Goal: Task Accomplishment & Management: Use online tool/utility

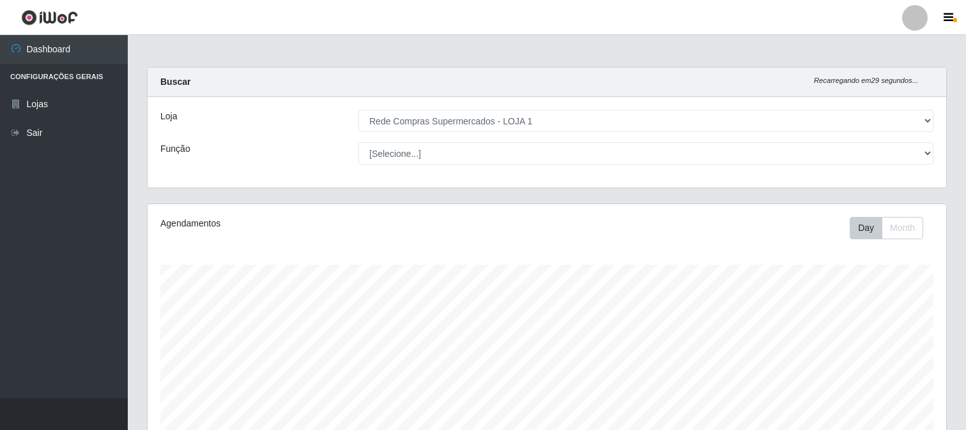
select select "158"
click at [562, 114] on select "[Selecione...] Rede Compras Supermercados - LOJA 1" at bounding box center [645, 121] width 575 height 22
click at [586, 119] on select "[Selecione...] Rede Compras Supermercados - LOJA 1" at bounding box center [645, 121] width 575 height 22
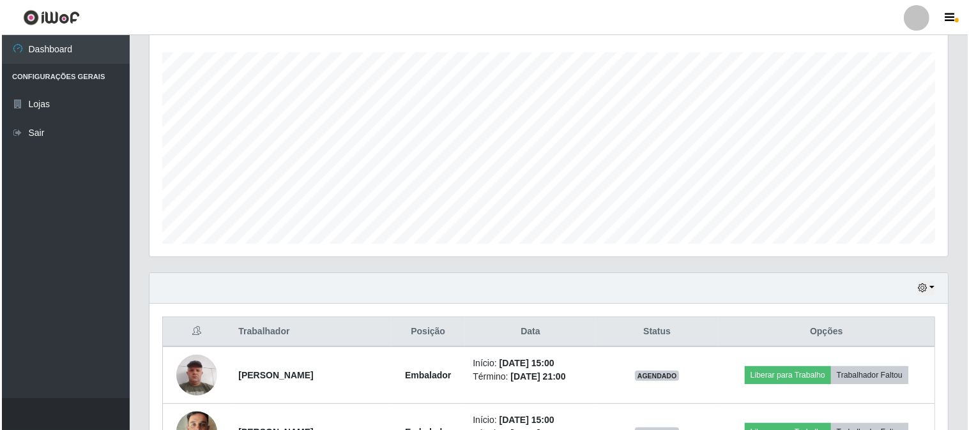
scroll to position [354, 0]
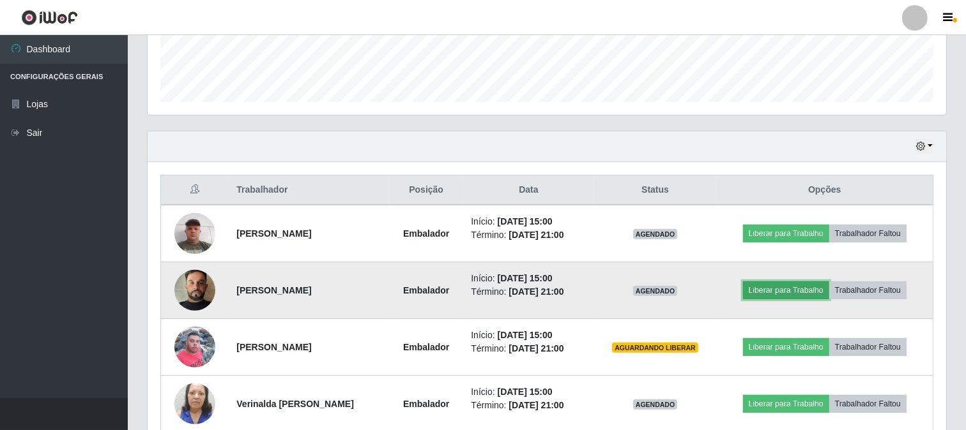
click at [776, 292] on button "Liberar para Trabalho" at bounding box center [786, 291] width 86 height 18
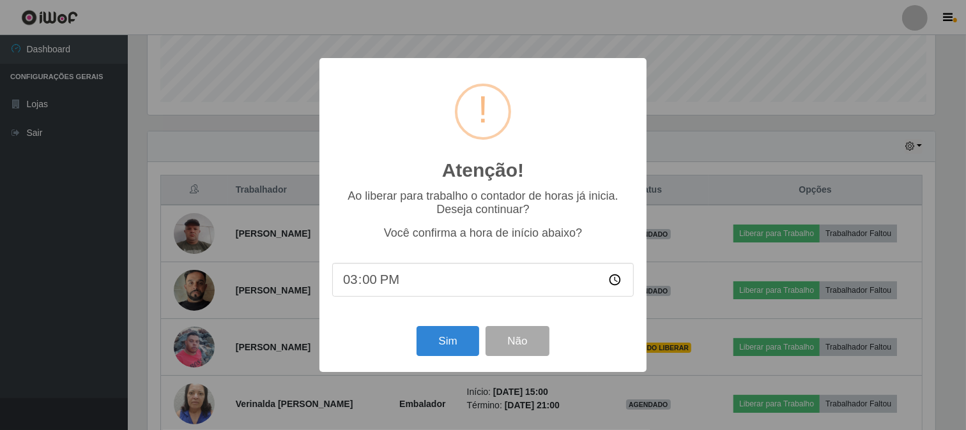
scroll to position [264, 790]
click at [430, 335] on button "Sim" at bounding box center [449, 341] width 62 height 30
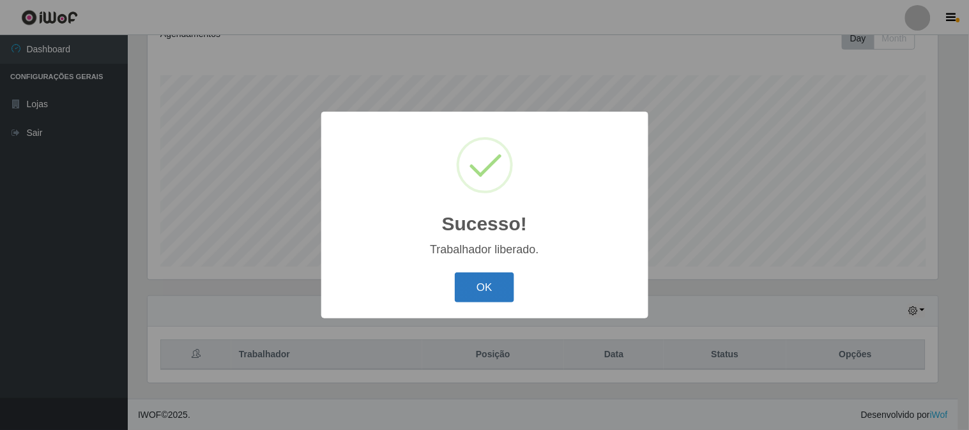
click at [469, 278] on button "OK" at bounding box center [484, 288] width 59 height 30
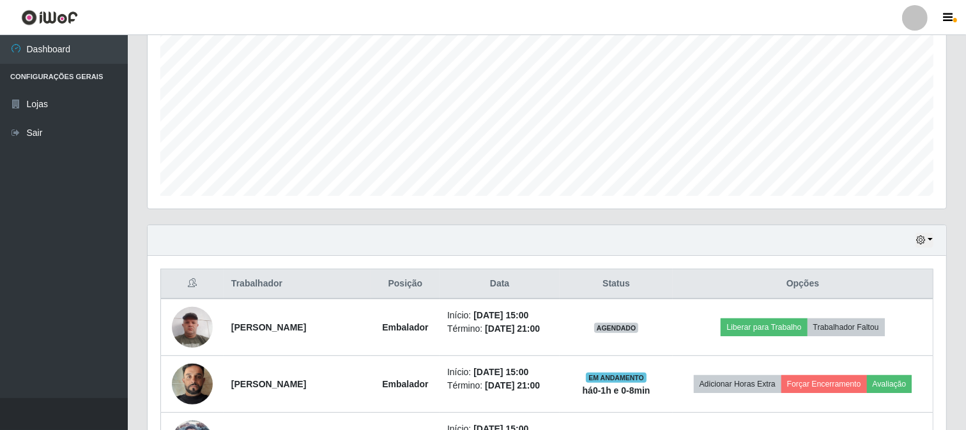
scroll to position [403, 0]
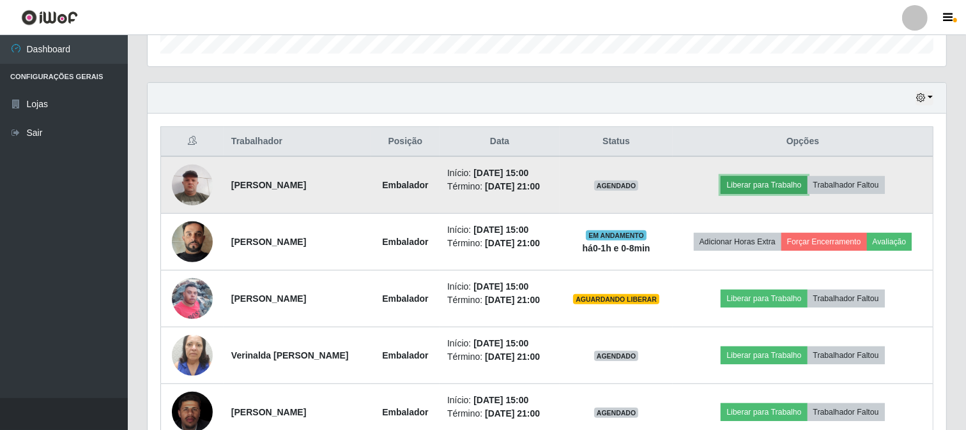
click at [761, 183] on button "Liberar para Trabalho" at bounding box center [763, 185] width 86 height 18
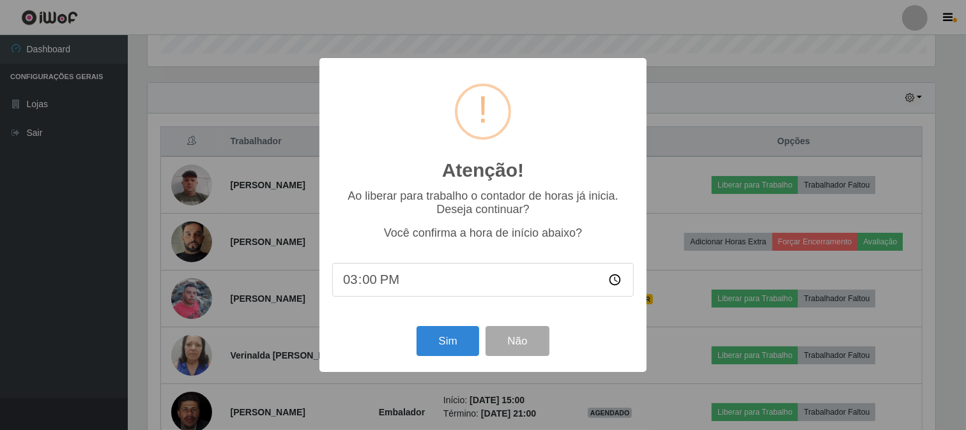
scroll to position [264, 790]
click at [444, 347] on button "Sim" at bounding box center [449, 341] width 62 height 30
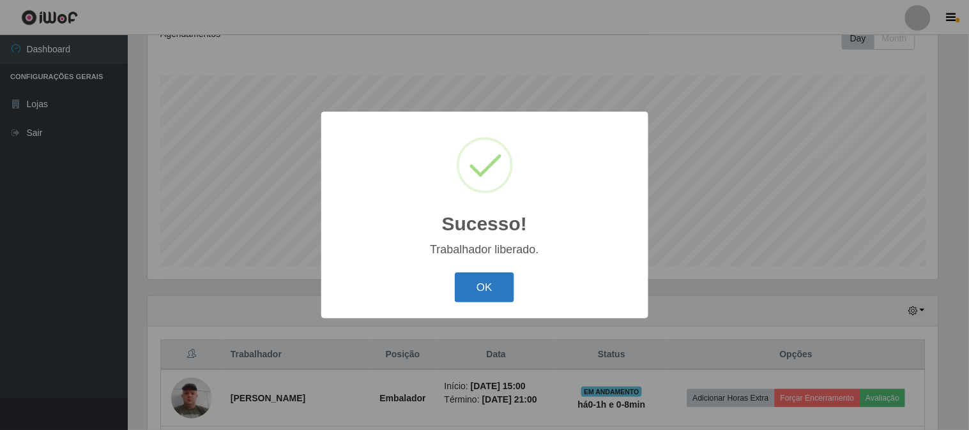
click at [506, 288] on button "OK" at bounding box center [484, 288] width 59 height 30
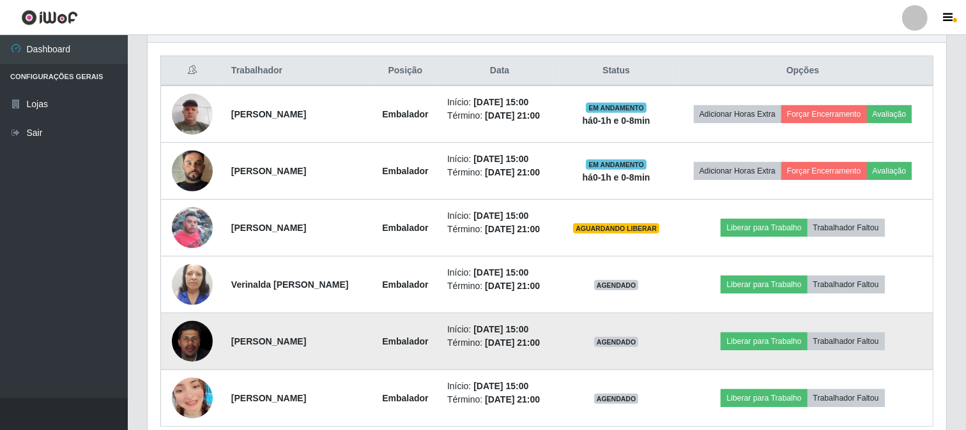
scroll to position [531, 0]
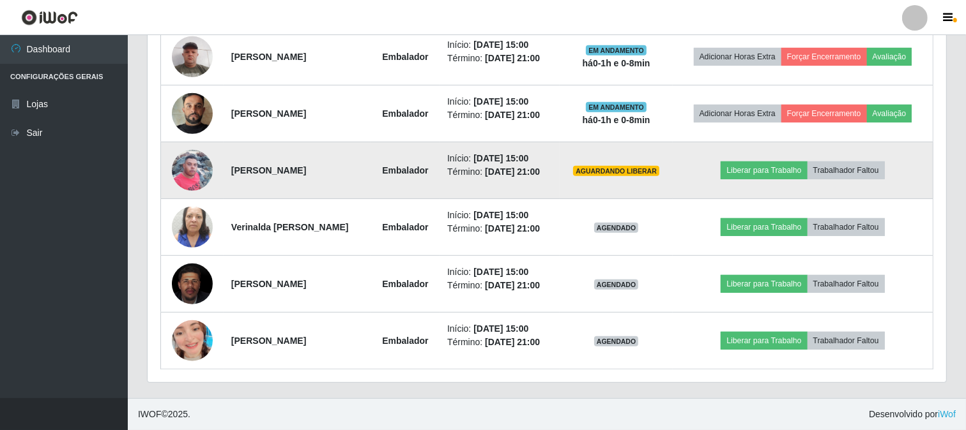
click at [190, 171] on img at bounding box center [192, 170] width 41 height 54
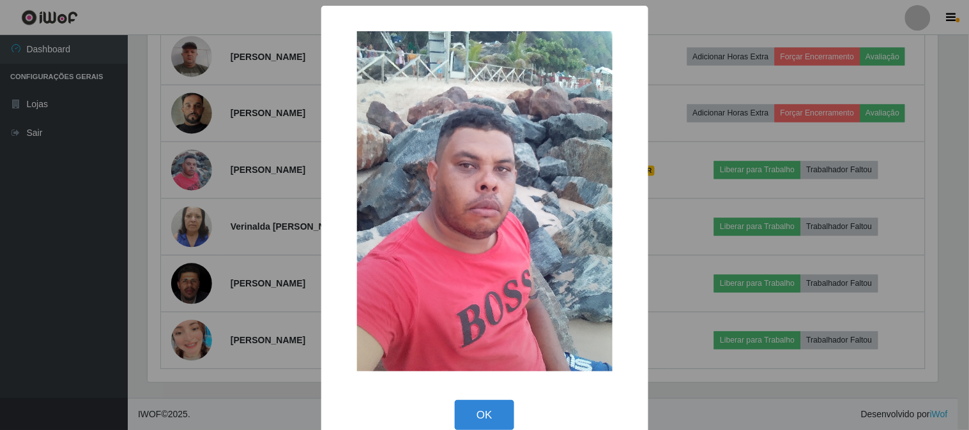
click at [492, 413] on button "OK" at bounding box center [484, 415] width 59 height 30
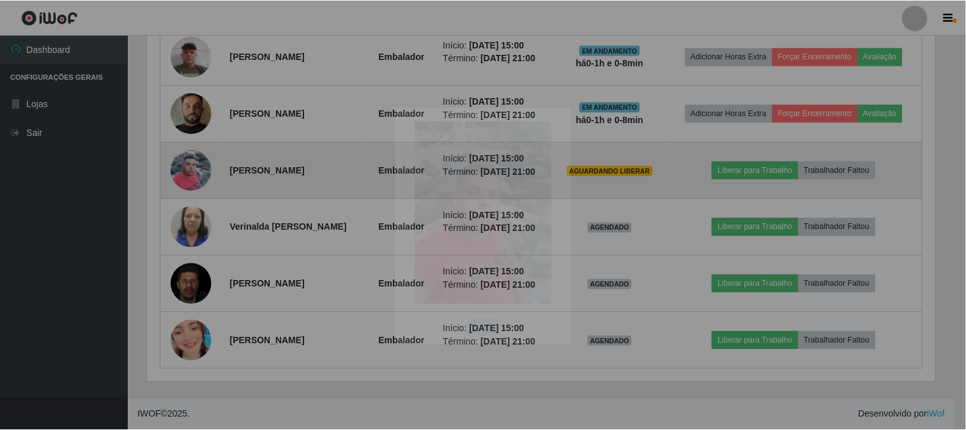
scroll to position [0, 0]
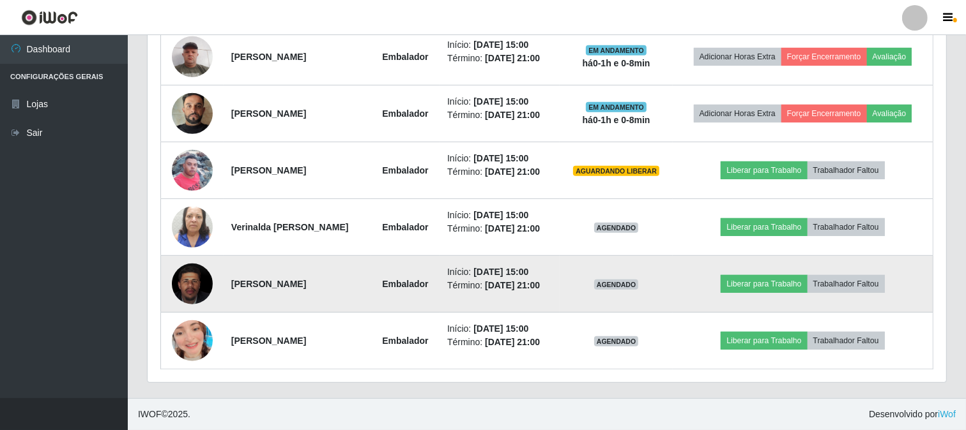
click at [190, 286] on img at bounding box center [192, 284] width 41 height 50
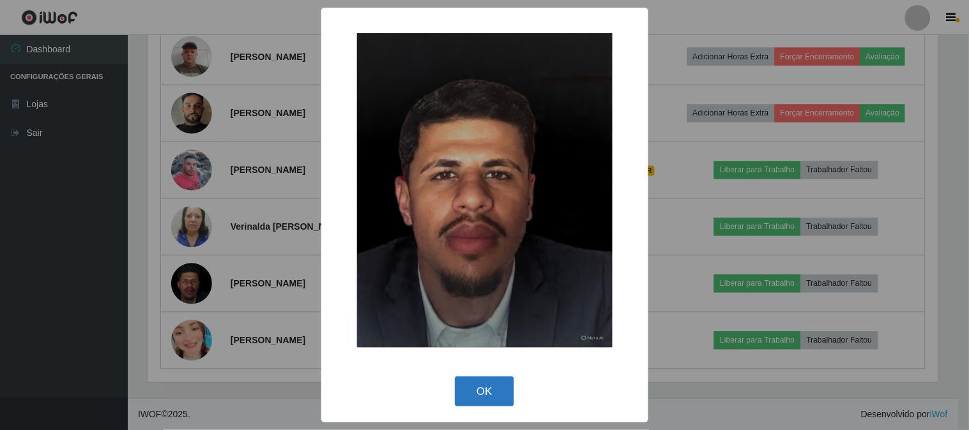
click at [488, 385] on button "OK" at bounding box center [484, 392] width 59 height 30
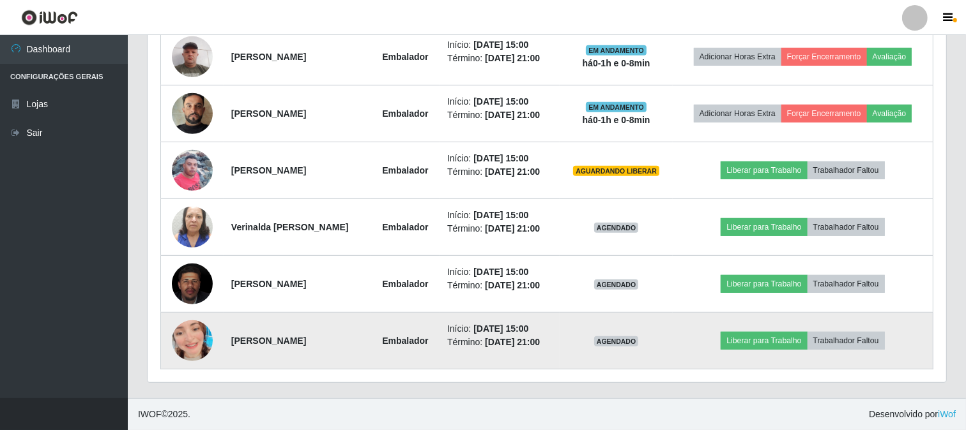
click at [192, 341] on img at bounding box center [192, 341] width 41 height 73
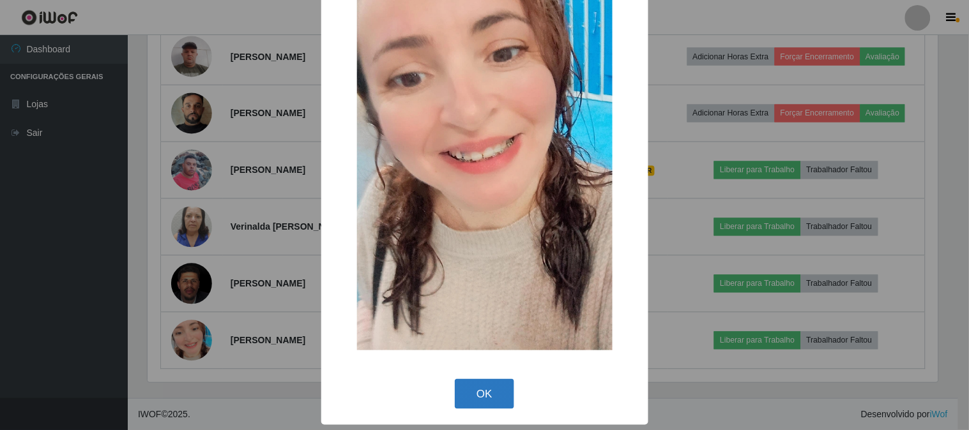
click at [471, 395] on button "OK" at bounding box center [484, 394] width 59 height 30
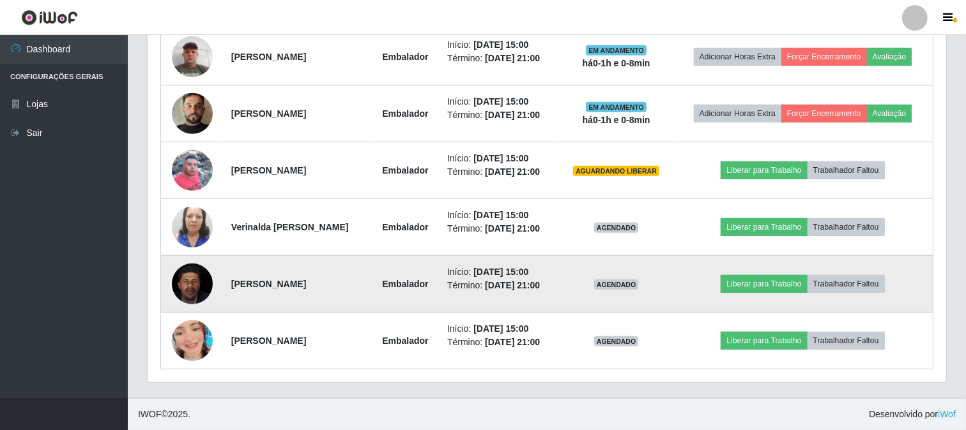
click at [194, 291] on img at bounding box center [192, 284] width 41 height 50
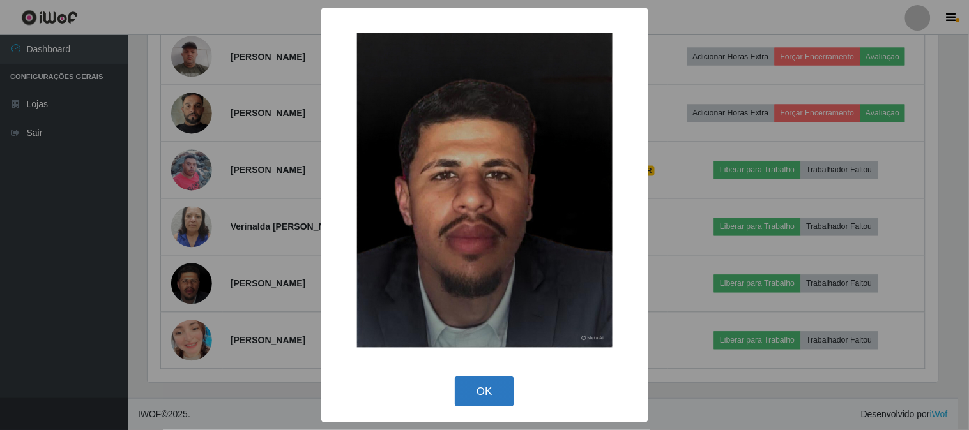
click at [492, 392] on button "OK" at bounding box center [484, 392] width 59 height 30
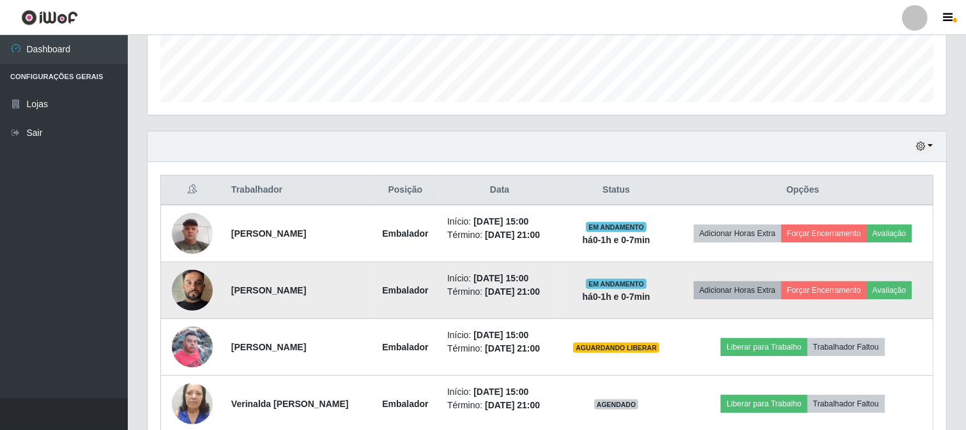
scroll to position [425, 0]
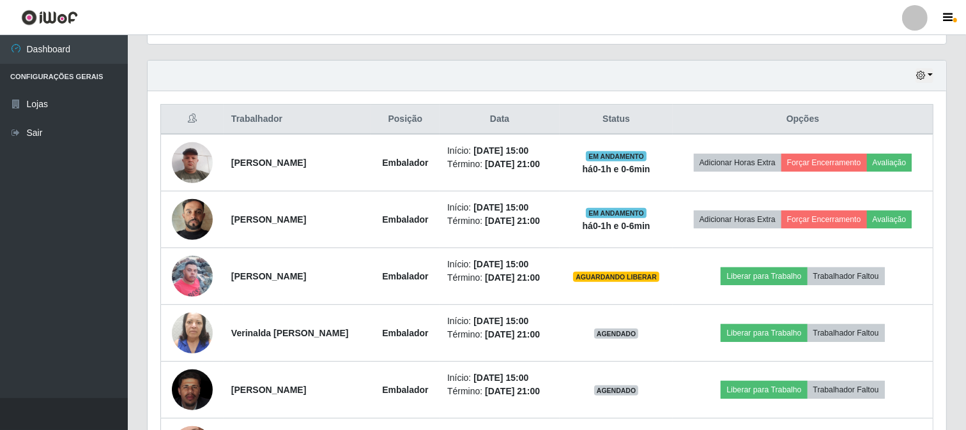
click at [917, 107] on th "Opções" at bounding box center [803, 120] width 260 height 30
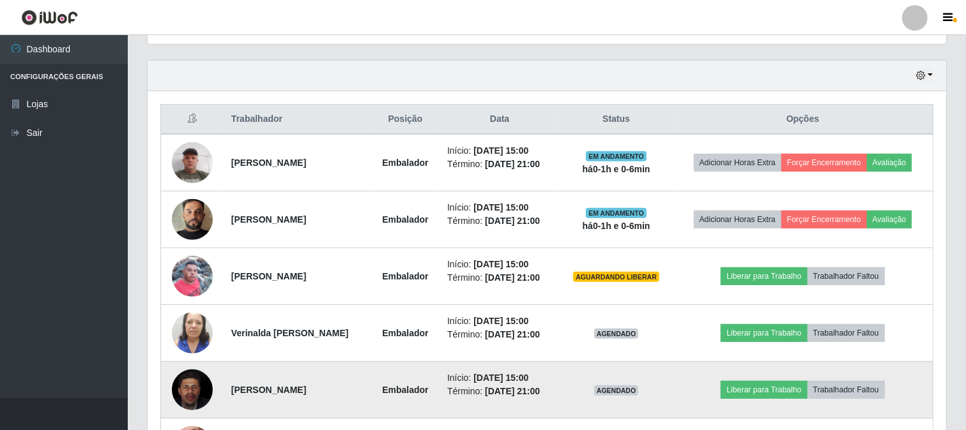
scroll to position [496, 0]
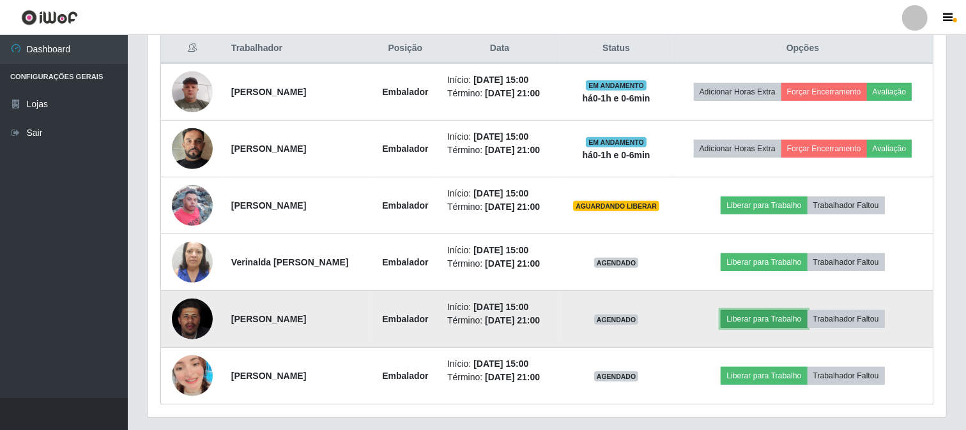
click at [766, 320] on button "Liberar para Trabalho" at bounding box center [763, 319] width 86 height 18
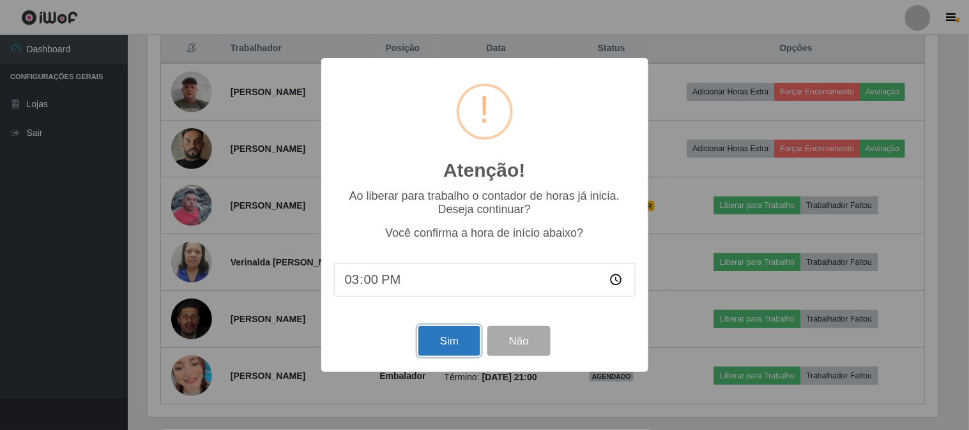
click at [446, 344] on button "Sim" at bounding box center [449, 341] width 62 height 30
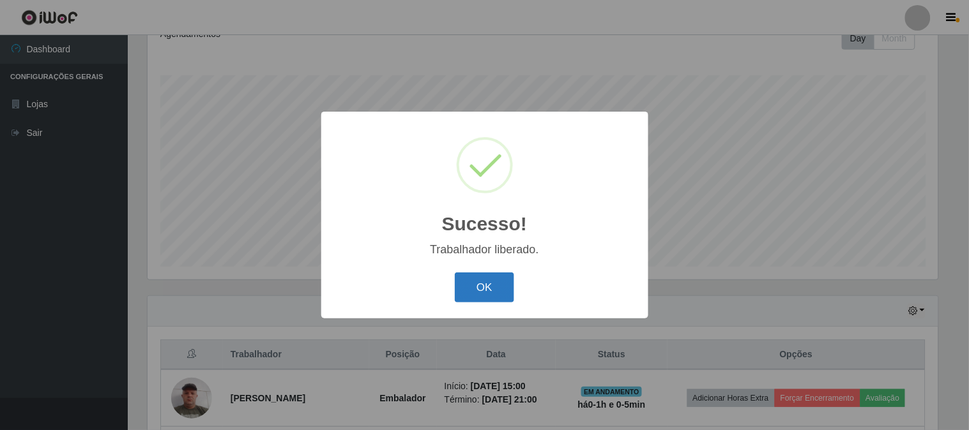
click at [490, 287] on button "OK" at bounding box center [484, 288] width 59 height 30
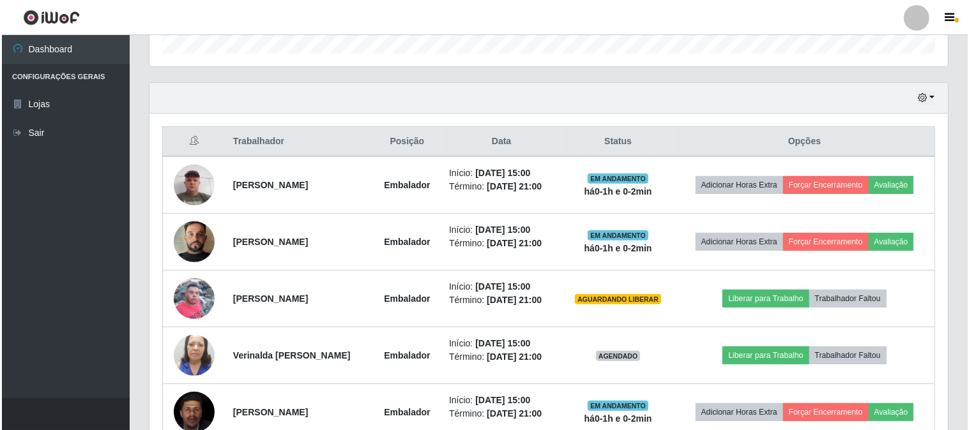
scroll to position [474, 0]
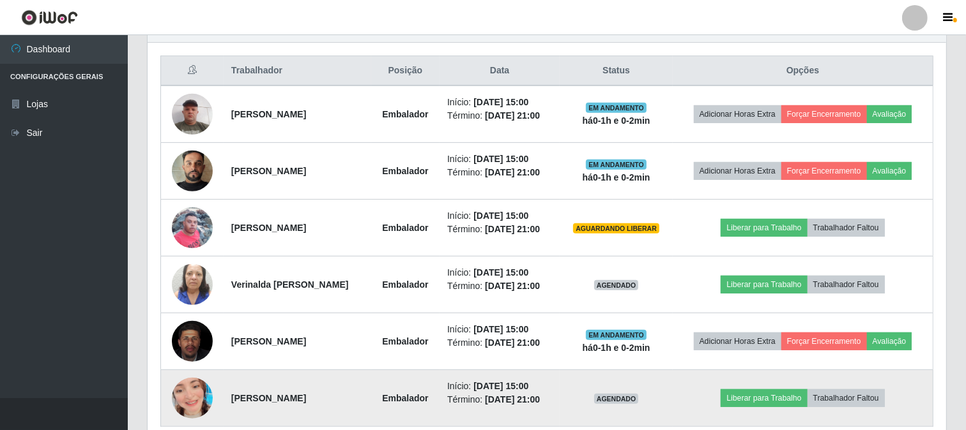
click at [770, 388] on td "Liberar para Trabalho Trabalhador Faltou" at bounding box center [803, 398] width 260 height 57
click at [744, 405] on button "Liberar para Trabalho" at bounding box center [763, 399] width 86 height 18
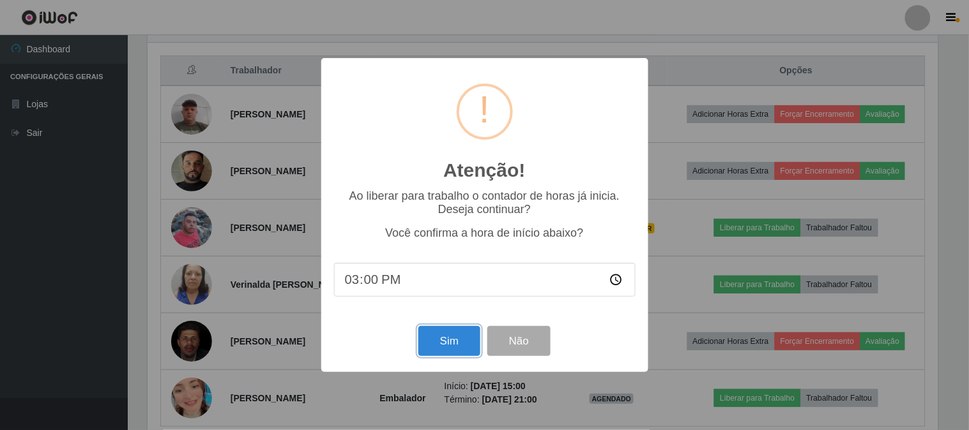
drag, startPoint x: 452, startPoint y: 346, endPoint x: 468, endPoint y: 346, distance: 16.6
click at [460, 349] on button "Sim" at bounding box center [449, 341] width 62 height 30
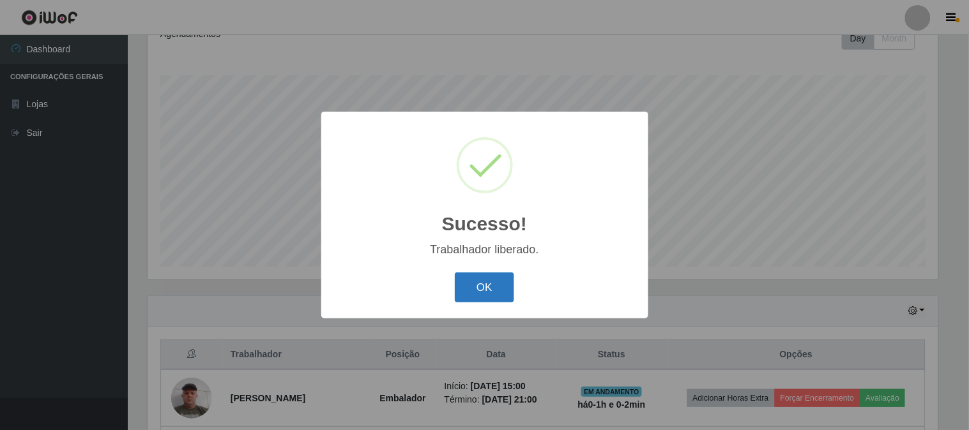
click at [481, 286] on button "OK" at bounding box center [484, 288] width 59 height 30
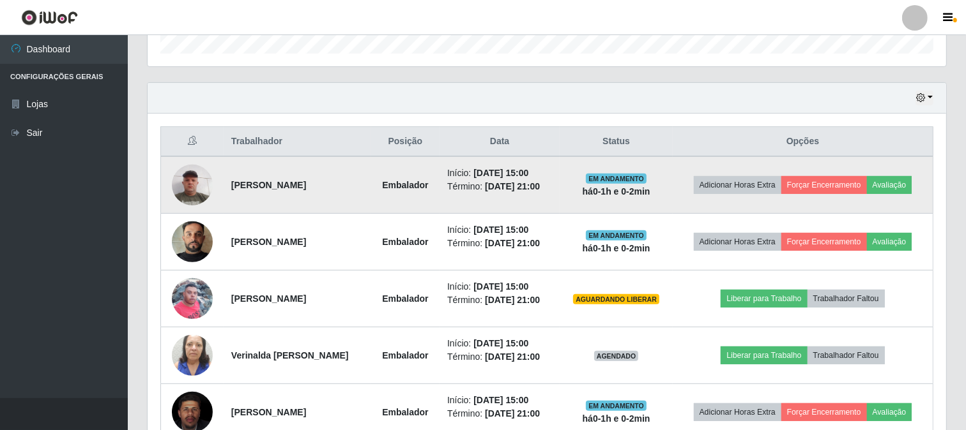
scroll to position [474, 0]
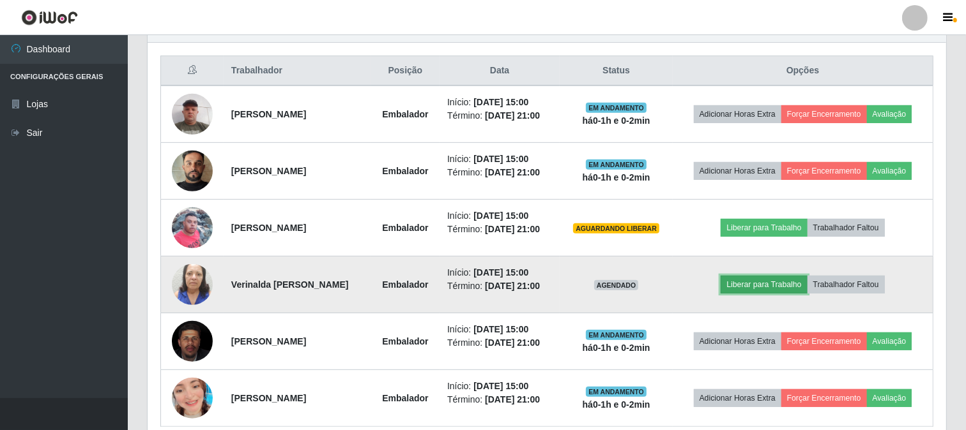
click at [778, 283] on button "Liberar para Trabalho" at bounding box center [763, 285] width 86 height 18
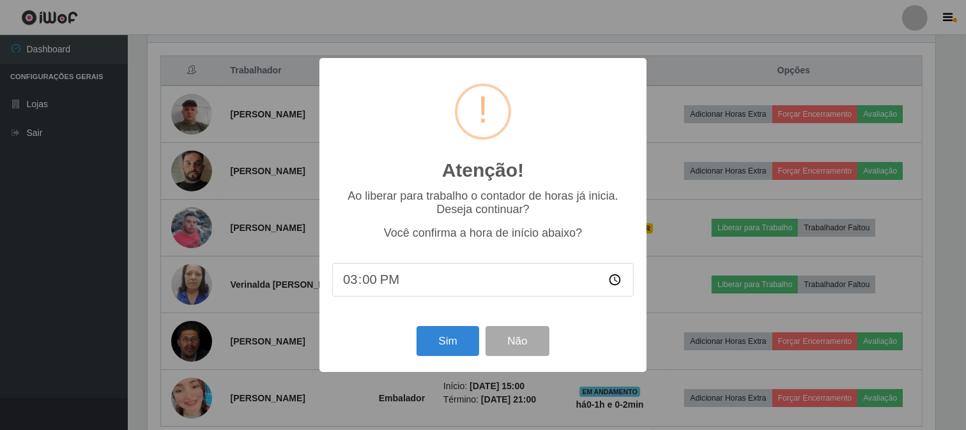
scroll to position [264, 790]
click at [464, 332] on button "Sim" at bounding box center [449, 341] width 62 height 30
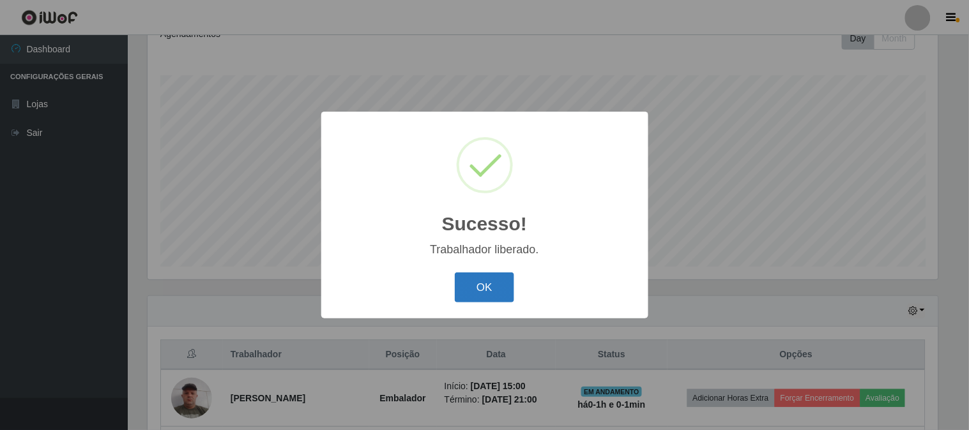
click at [463, 292] on button "OK" at bounding box center [484, 288] width 59 height 30
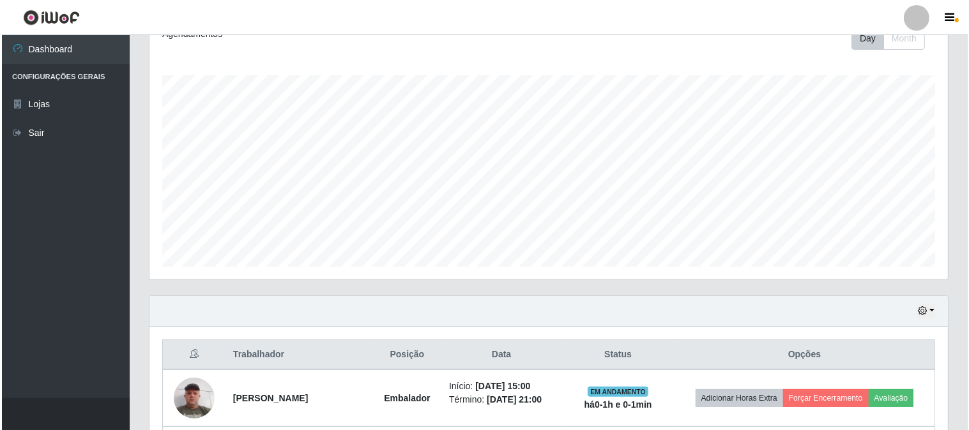
scroll to position [403, 0]
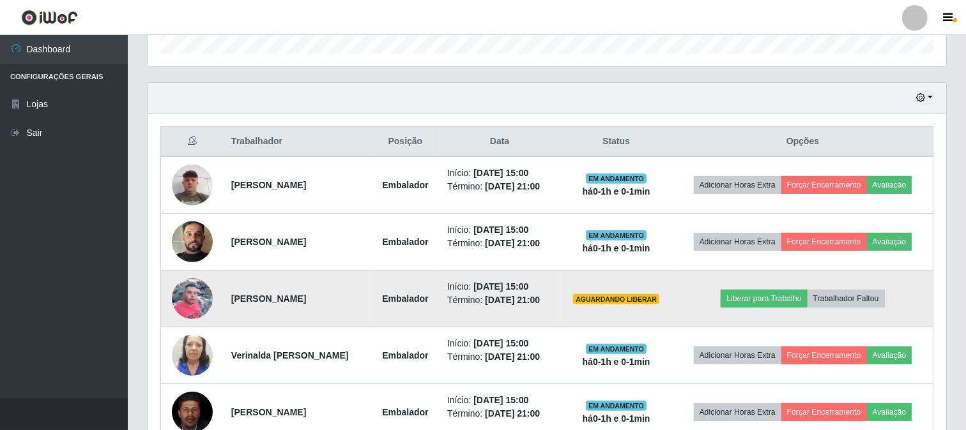
click at [189, 295] on img at bounding box center [192, 298] width 41 height 54
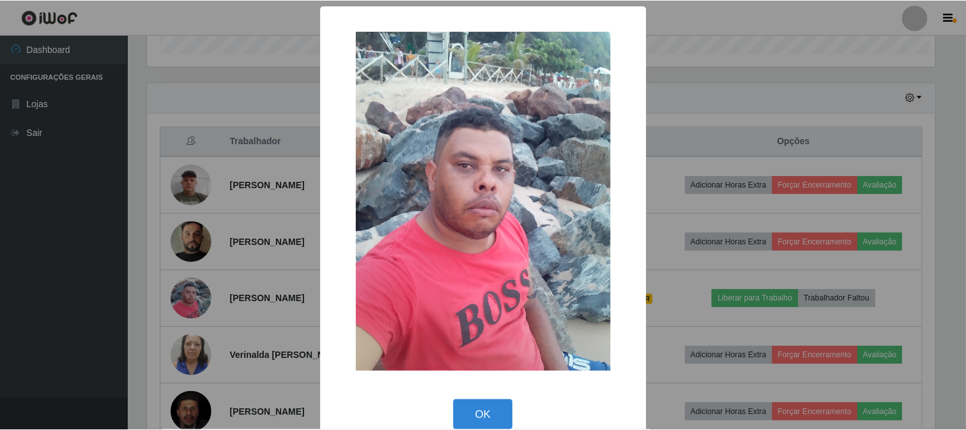
scroll to position [264, 790]
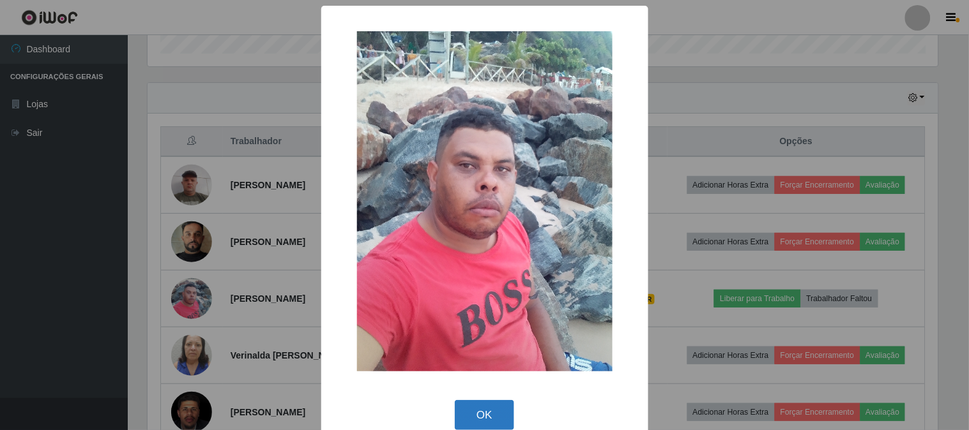
click at [475, 420] on button "OK" at bounding box center [484, 415] width 59 height 30
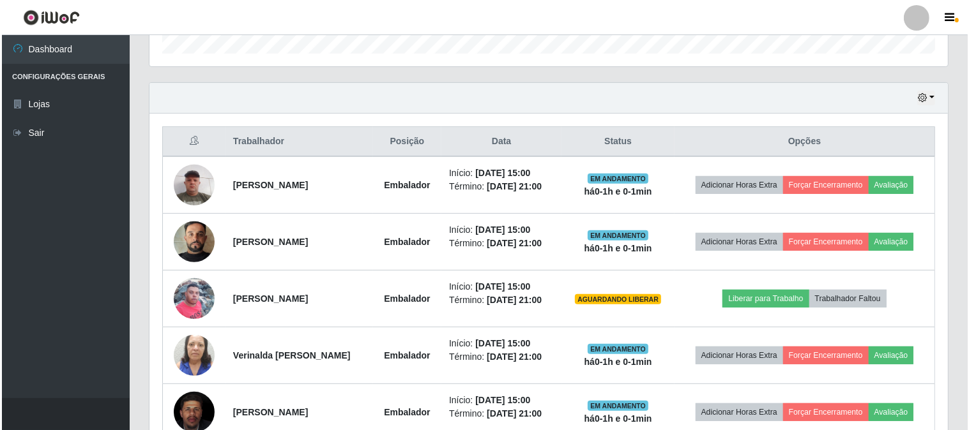
scroll to position [264, 798]
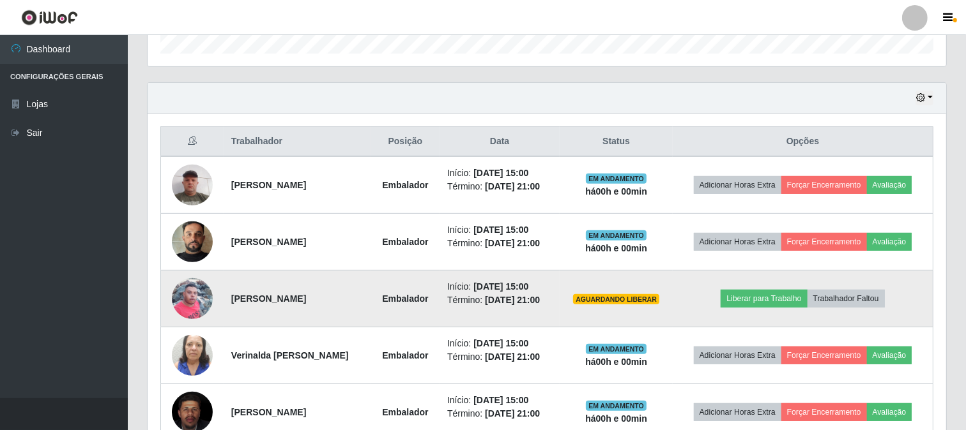
click at [188, 303] on img at bounding box center [192, 298] width 41 height 54
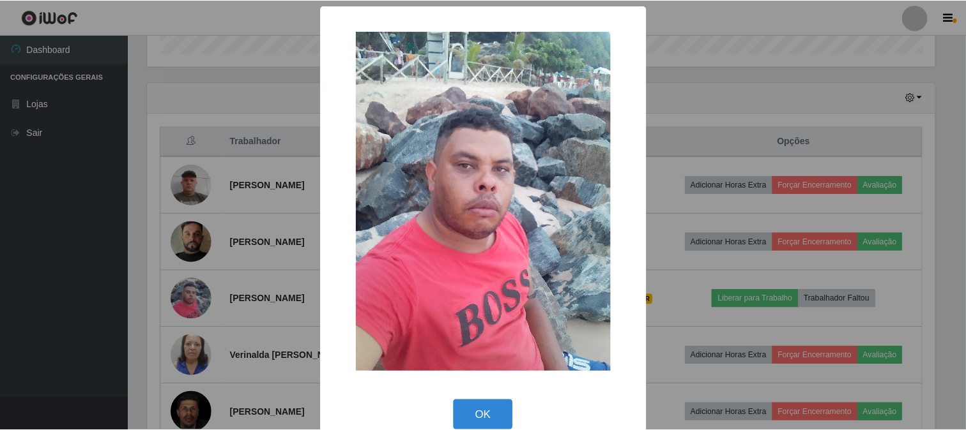
scroll to position [21, 0]
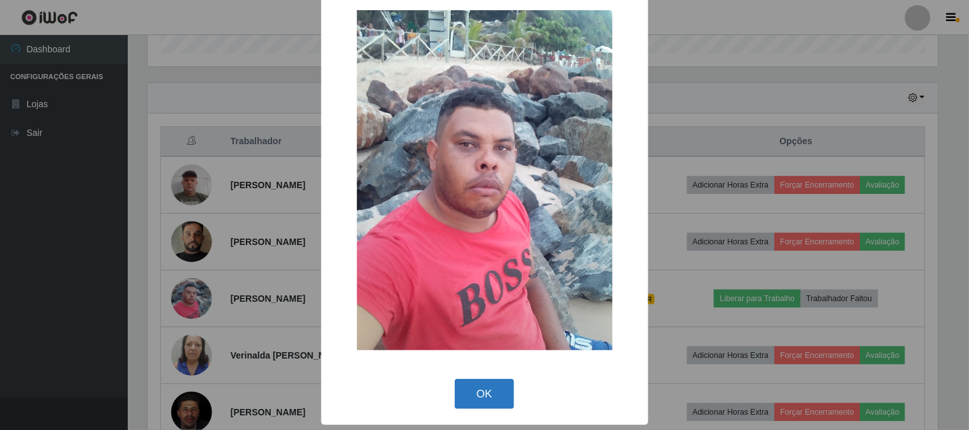
drag, startPoint x: 482, startPoint y: 392, endPoint x: 490, endPoint y: 399, distance: 10.9
click at [482, 392] on button "OK" at bounding box center [484, 394] width 59 height 30
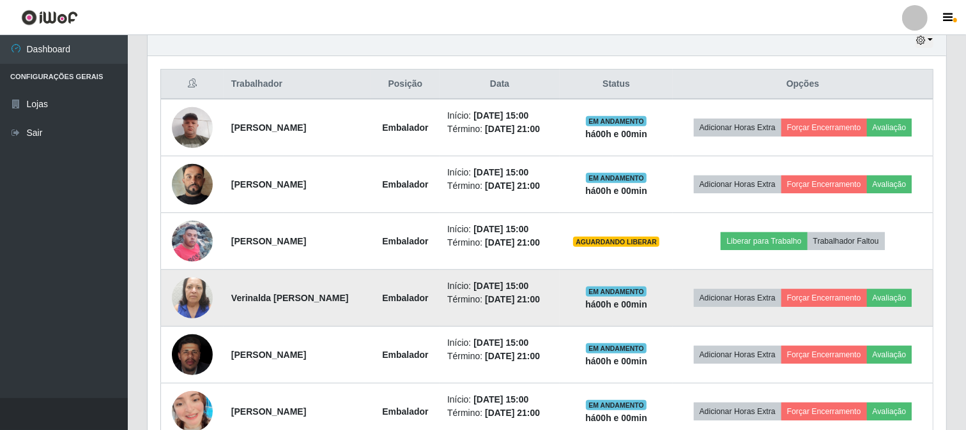
scroll to position [531, 0]
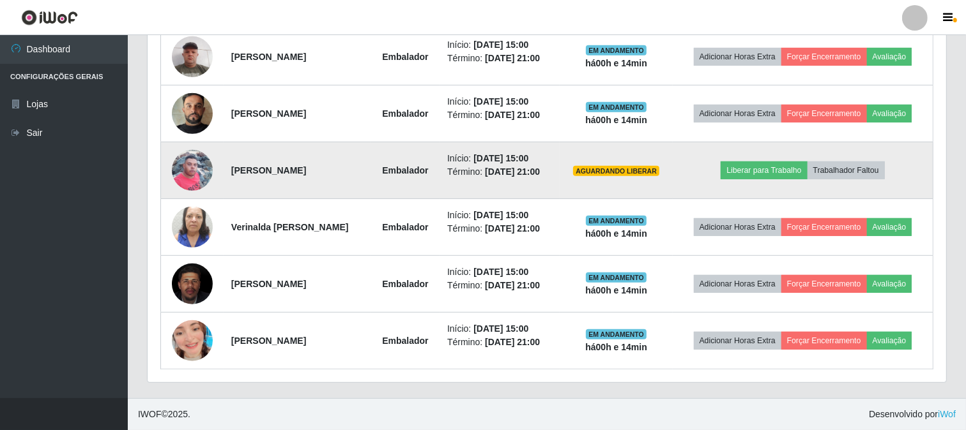
click at [195, 168] on img at bounding box center [192, 170] width 41 height 54
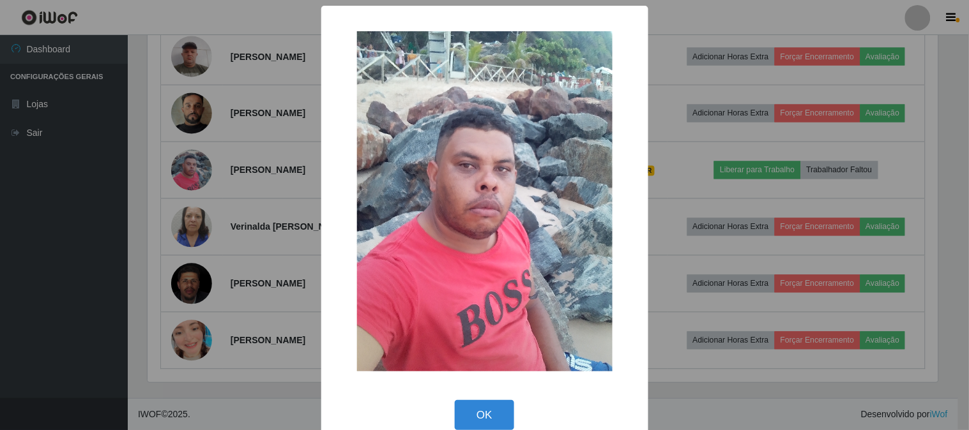
click at [296, 169] on div "× OK Cancel" at bounding box center [484, 215] width 969 height 430
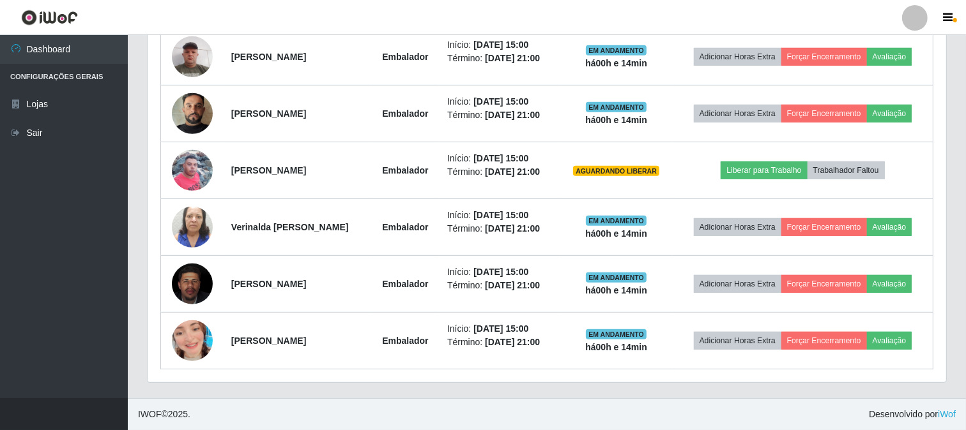
scroll to position [264, 798]
